Goal: Transaction & Acquisition: Purchase product/service

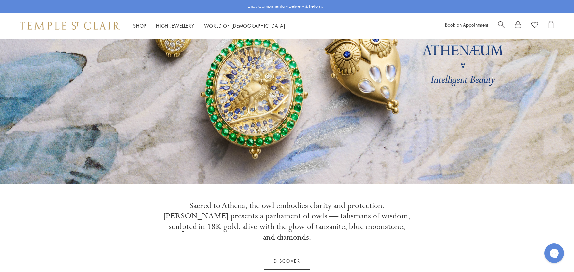
scroll to position [86, 0]
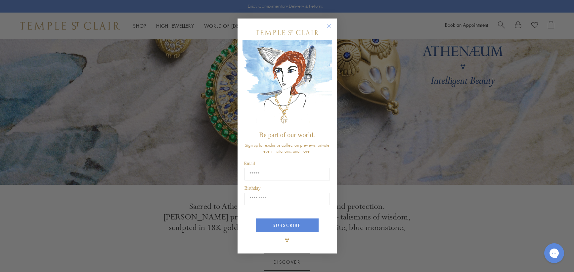
click at [176, 225] on div "Close dialog Be part of our world. Sign up for exclusive collection previews, p…" at bounding box center [287, 136] width 574 height 272
click at [329, 22] on circle "Close dialog" at bounding box center [329, 26] width 8 height 8
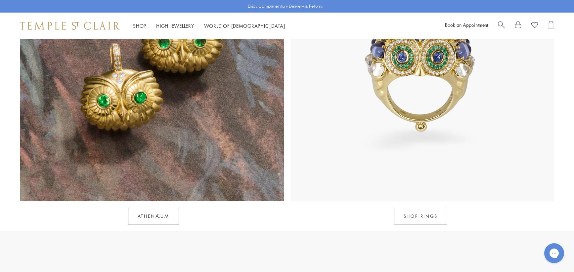
scroll to position [736, 0]
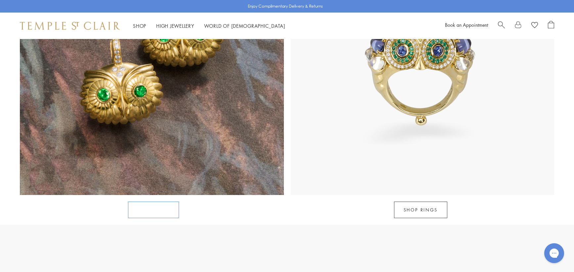
click at [146, 202] on link "Athenæum" at bounding box center [153, 210] width 51 height 17
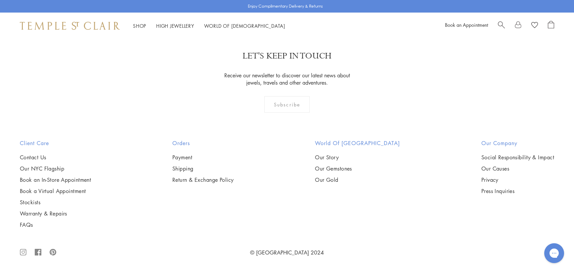
scroll to position [1333, 0]
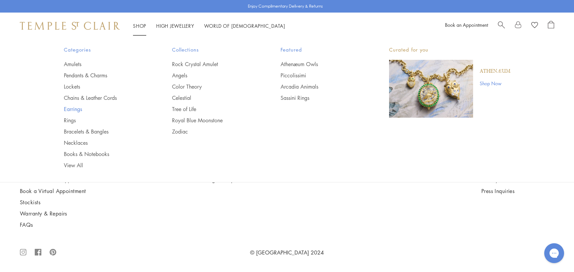
click at [79, 110] on link "Earrings" at bounding box center [105, 109] width 82 height 7
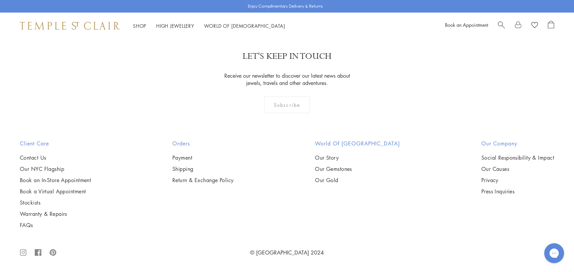
scroll to position [3761, 0]
click at [0, 0] on img at bounding box center [0, 0] width 0 height 0
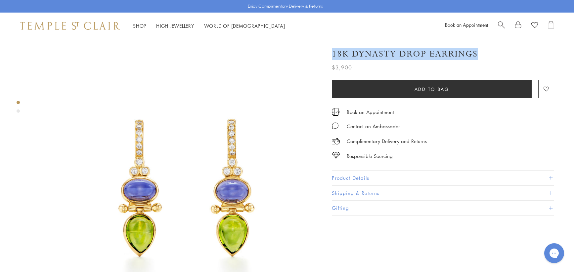
drag, startPoint x: 480, startPoint y: 53, endPoint x: 484, endPoint y: 52, distance: 4.7
click at [484, 52] on div "18K Dynasty Drop Earrings" at bounding box center [443, 54] width 222 height 12
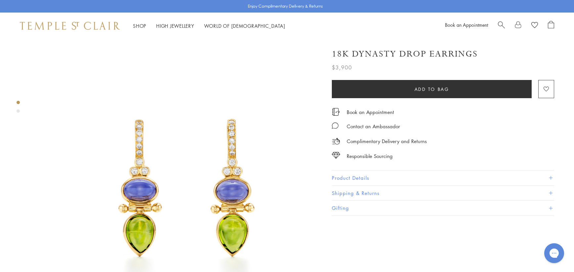
copy h1 "18K Dynasty Drop Earrings"
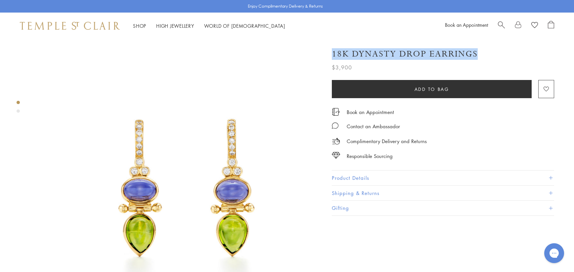
drag, startPoint x: 332, startPoint y: 54, endPoint x: 481, endPoint y: 50, distance: 149.0
click at [481, 50] on div "18K Dynasty Drop Earrings" at bounding box center [443, 54] width 222 height 12
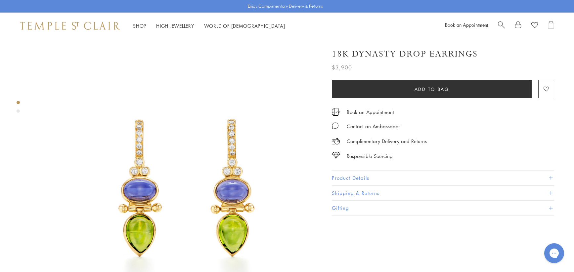
copy h1 "18K Dynasty Drop Earrings"
drag, startPoint x: 479, startPoint y: 51, endPoint x: 475, endPoint y: 58, distance: 8.7
click at [472, 52] on div "18K Dynasty Drop Earrings" at bounding box center [443, 54] width 222 height 12
click at [486, 57] on div "18K Dynasty Drop Earrings" at bounding box center [443, 54] width 222 height 12
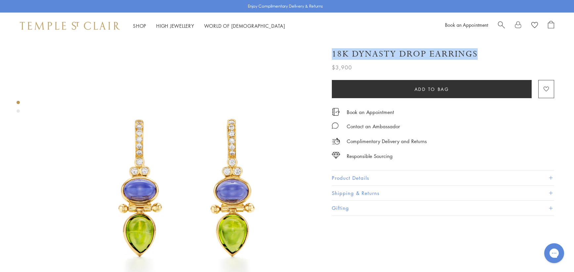
click at [477, 57] on div "18K Dynasty Drop Earrings" at bounding box center [443, 54] width 222 height 12
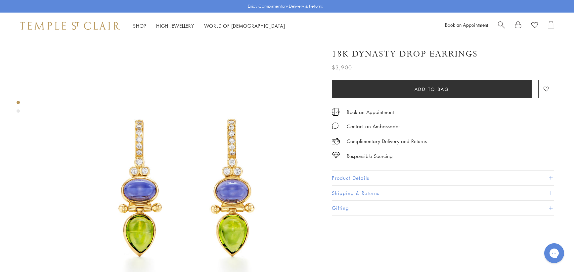
click at [464, 61] on div "$3,900" at bounding box center [443, 66] width 222 height 12
